Goal: Understand process/instructions: Learn how to perform a task or action

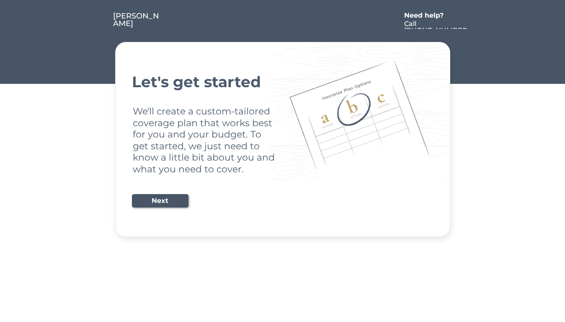
click at [282, 161] on div "Let's get started We'll create a custom-tailored coverage plan that works best …" at bounding box center [282, 139] width 301 height 174
click at [282, 118] on div "Let's get started We'll create a custom-tailored coverage plan that works best …" at bounding box center [282, 139] width 301 height 174
click at [283, 15] on div at bounding box center [280, 20] width 239 height 17
click at [283, 21] on div at bounding box center [280, 20] width 239 height 17
click at [97, 21] on div at bounding box center [97, 20] width 31 height 17
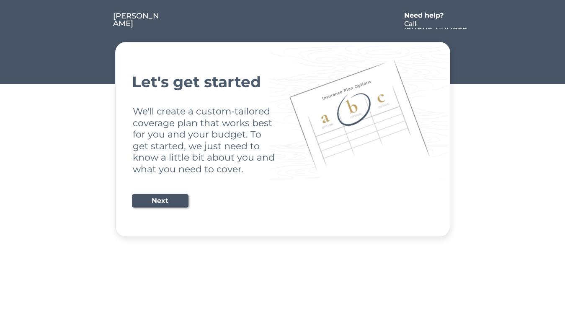
click at [281, 21] on div at bounding box center [280, 20] width 239 height 17
click at [428, 16] on div "Need help?" at bounding box center [428, 15] width 48 height 7
click at [476, 21] on div at bounding box center [475, 20] width 15 height 17
click at [99, 29] on div at bounding box center [99, 29] width 4 height 4
click at [283, 139] on div "Let's get started We'll create a custom-tailored coverage plan that works best …" at bounding box center [282, 139] width 301 height 174
